Goal: Transaction & Acquisition: Purchase product/service

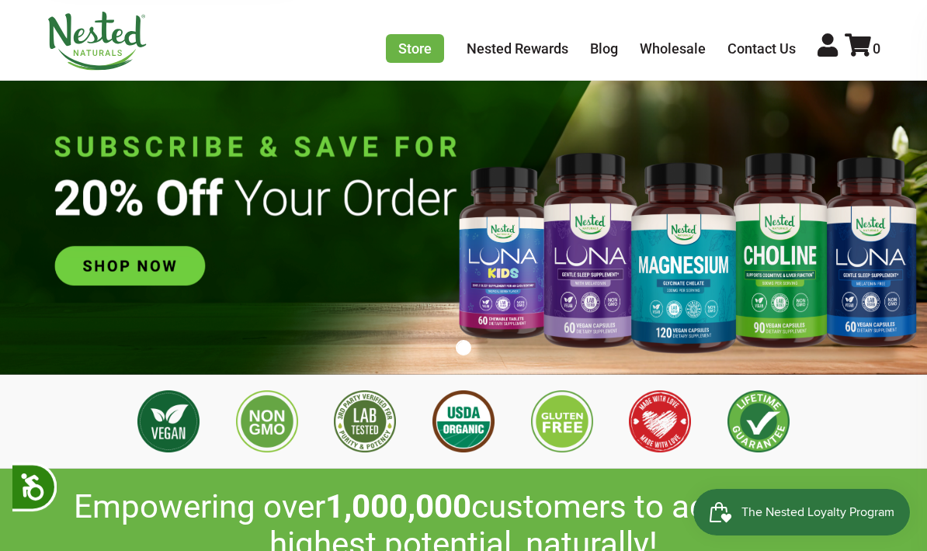
scroll to position [30, 0]
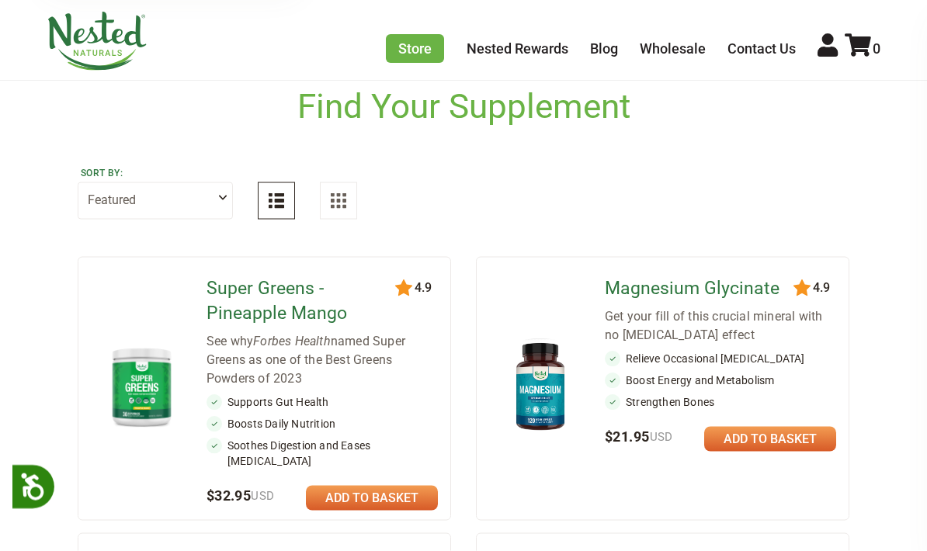
click at [202, 192] on select "Featured Highest Rated Best-Selling Alphabetically Newest First" at bounding box center [155, 200] width 155 height 37
click at [679, 174] on div "Sort by: Featured Highest Rated Best-Selling Alphabetically Newest First" at bounding box center [464, 191] width 772 height 106
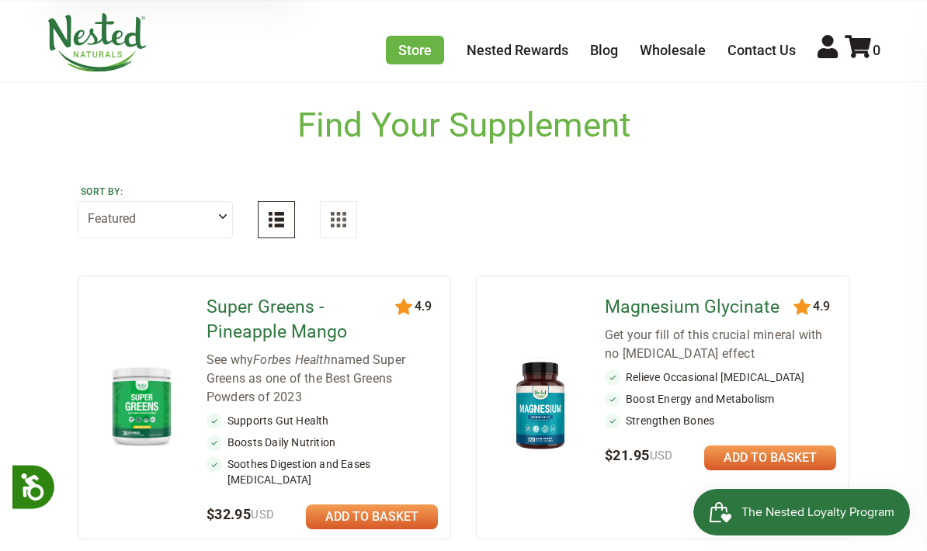
scroll to position [0, 0]
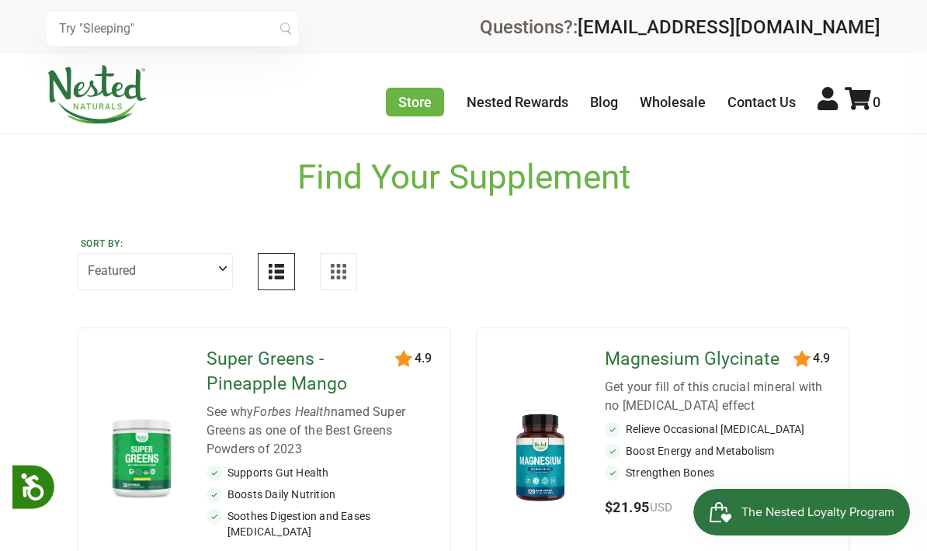
click at [204, 24] on input "text" at bounding box center [172, 29] width 251 height 34
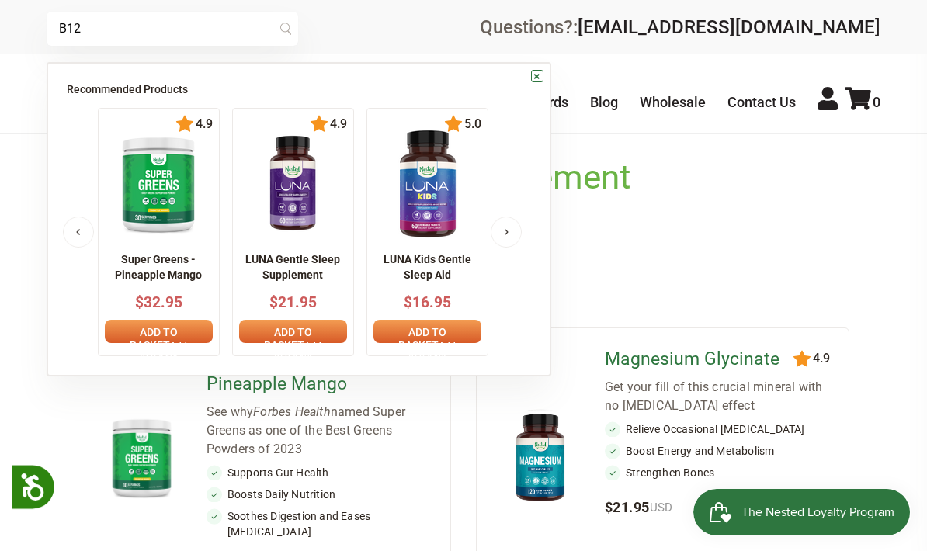
type input "B12"
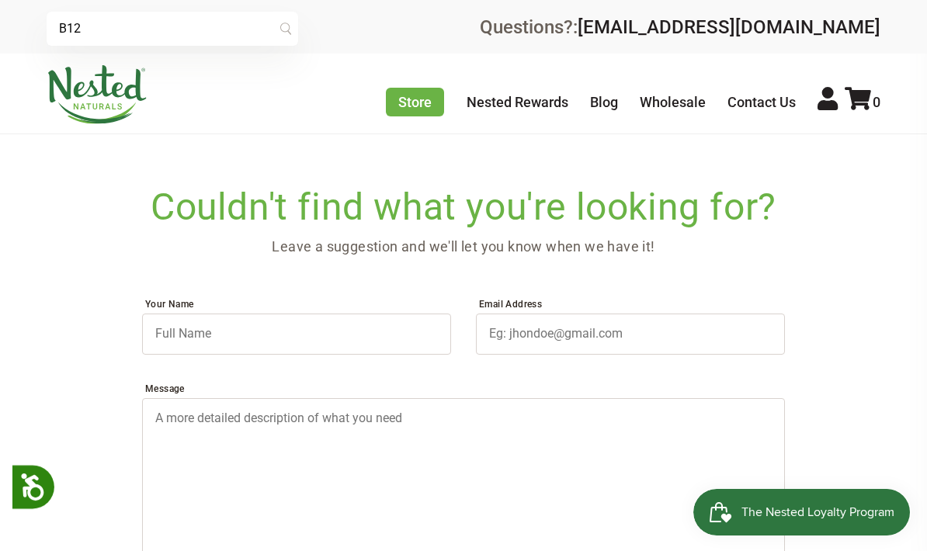
click at [431, 98] on link "Store" at bounding box center [415, 102] width 58 height 29
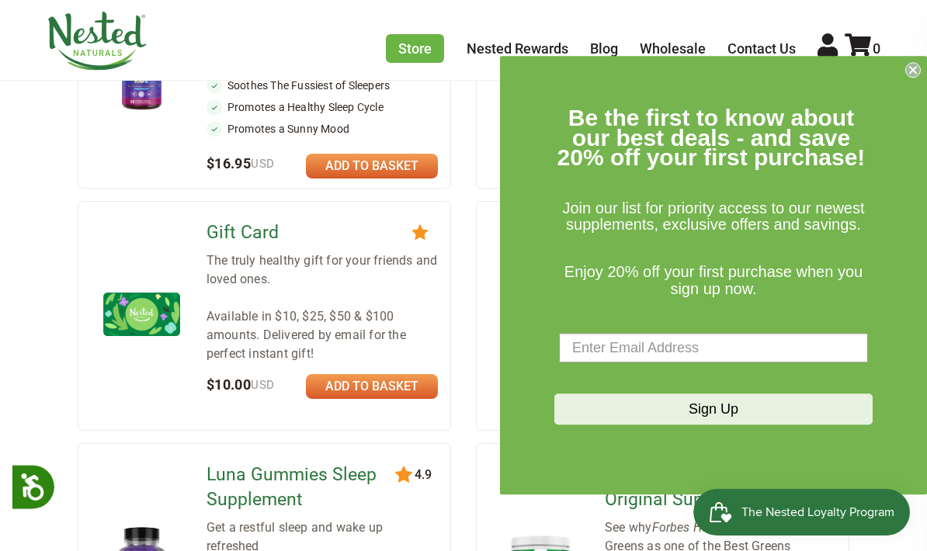
scroll to position [1112, 0]
